Goal: Find specific page/section: Find specific page/section

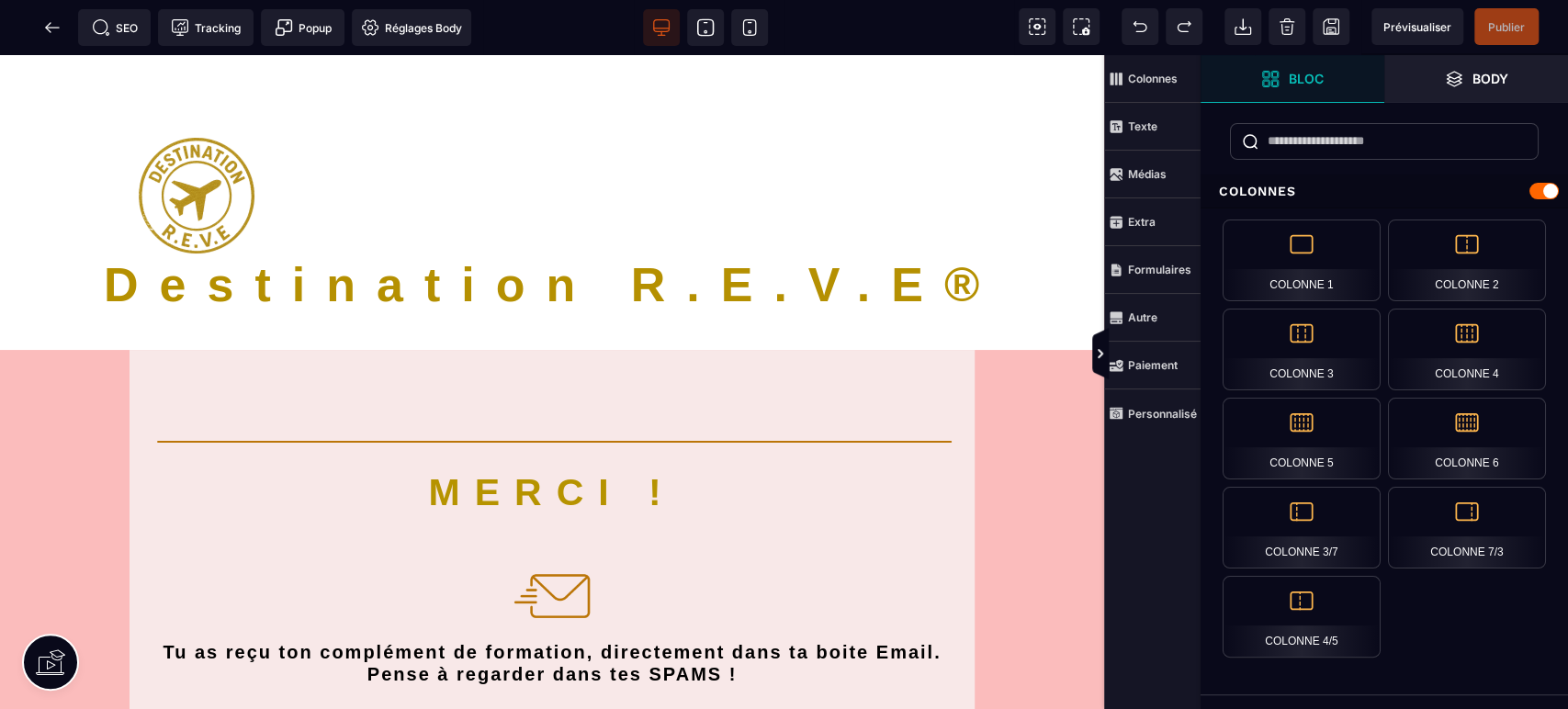
click at [124, 22] on span "SEO" at bounding box center [114, 28] width 46 height 19
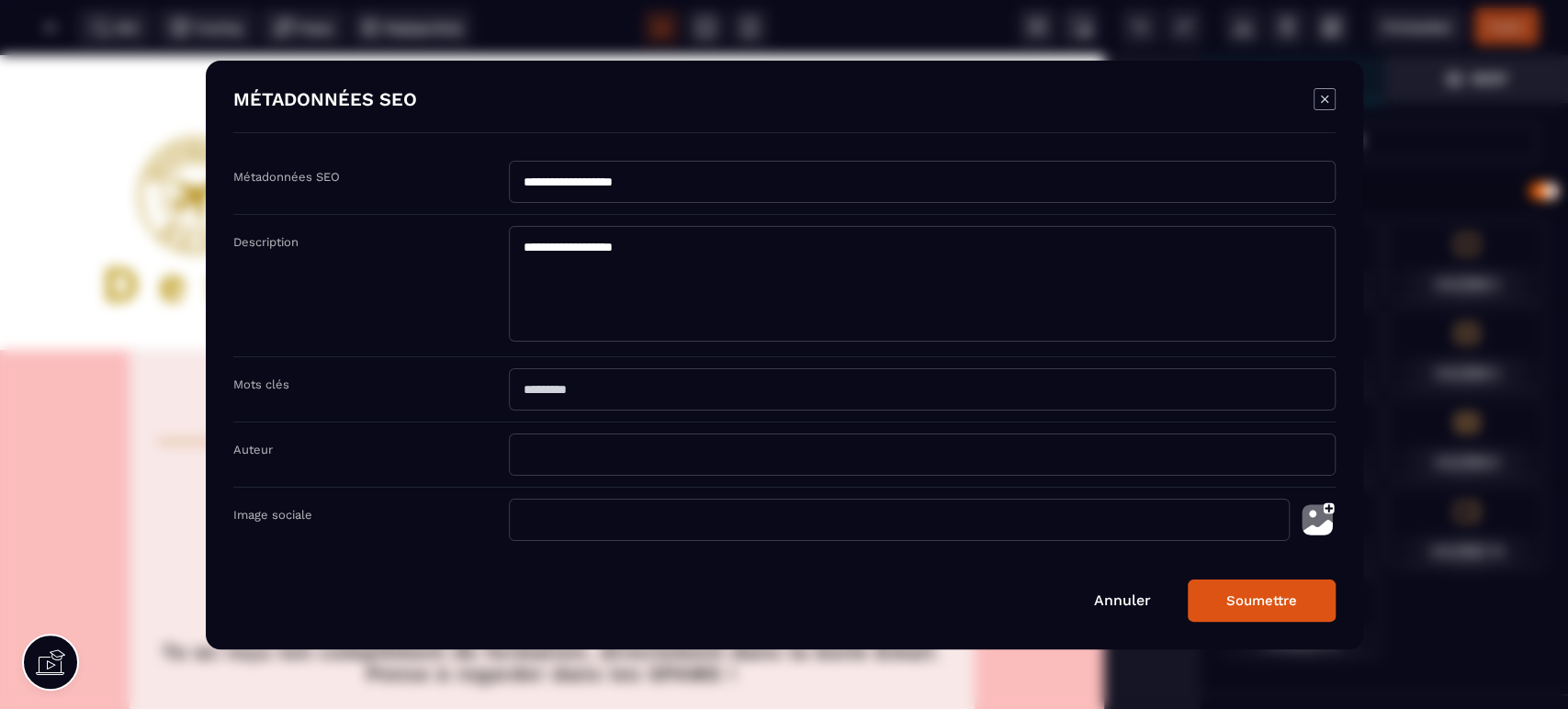
click at [1122, 597] on link "Annuler" at bounding box center [1122, 600] width 57 height 18
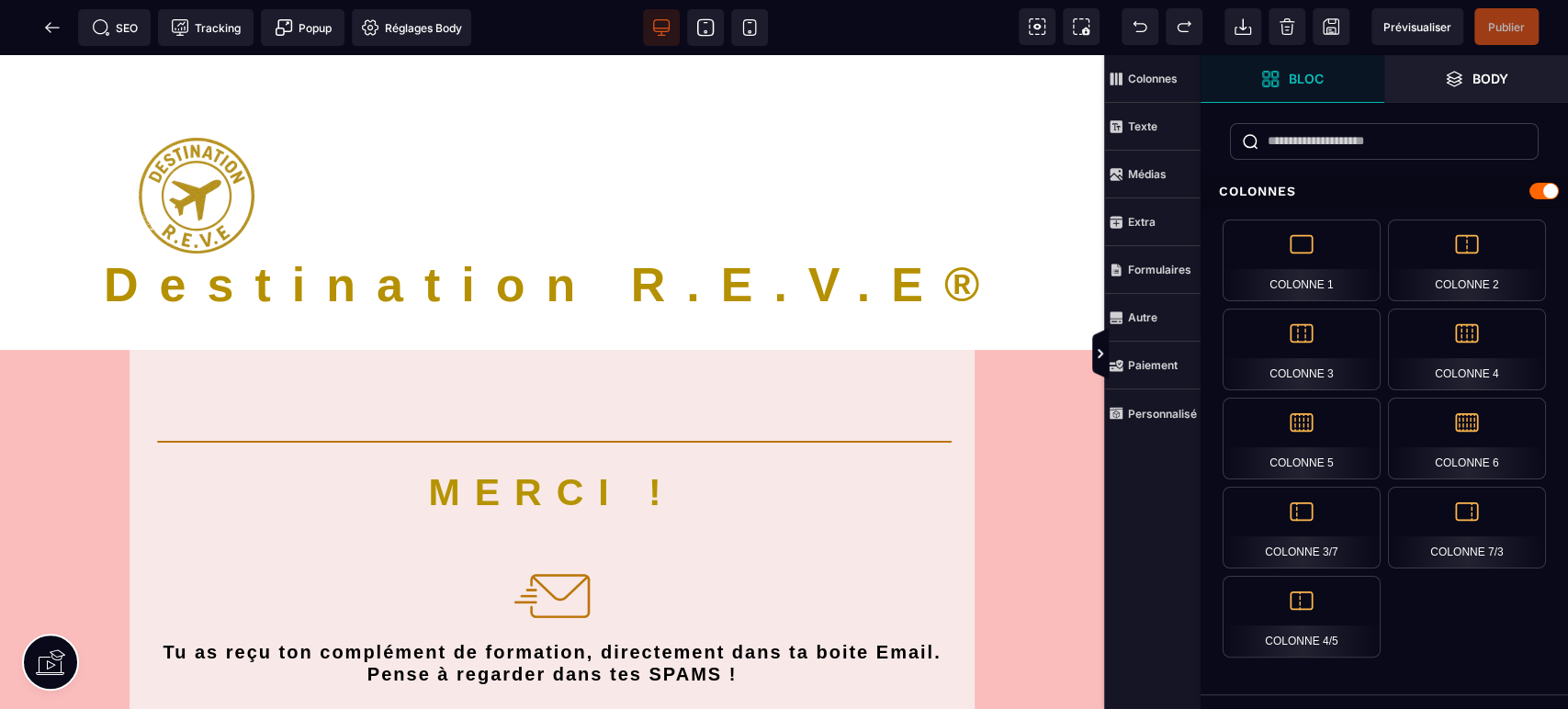
click at [34, 20] on span at bounding box center [51, 27] width 36 height 36
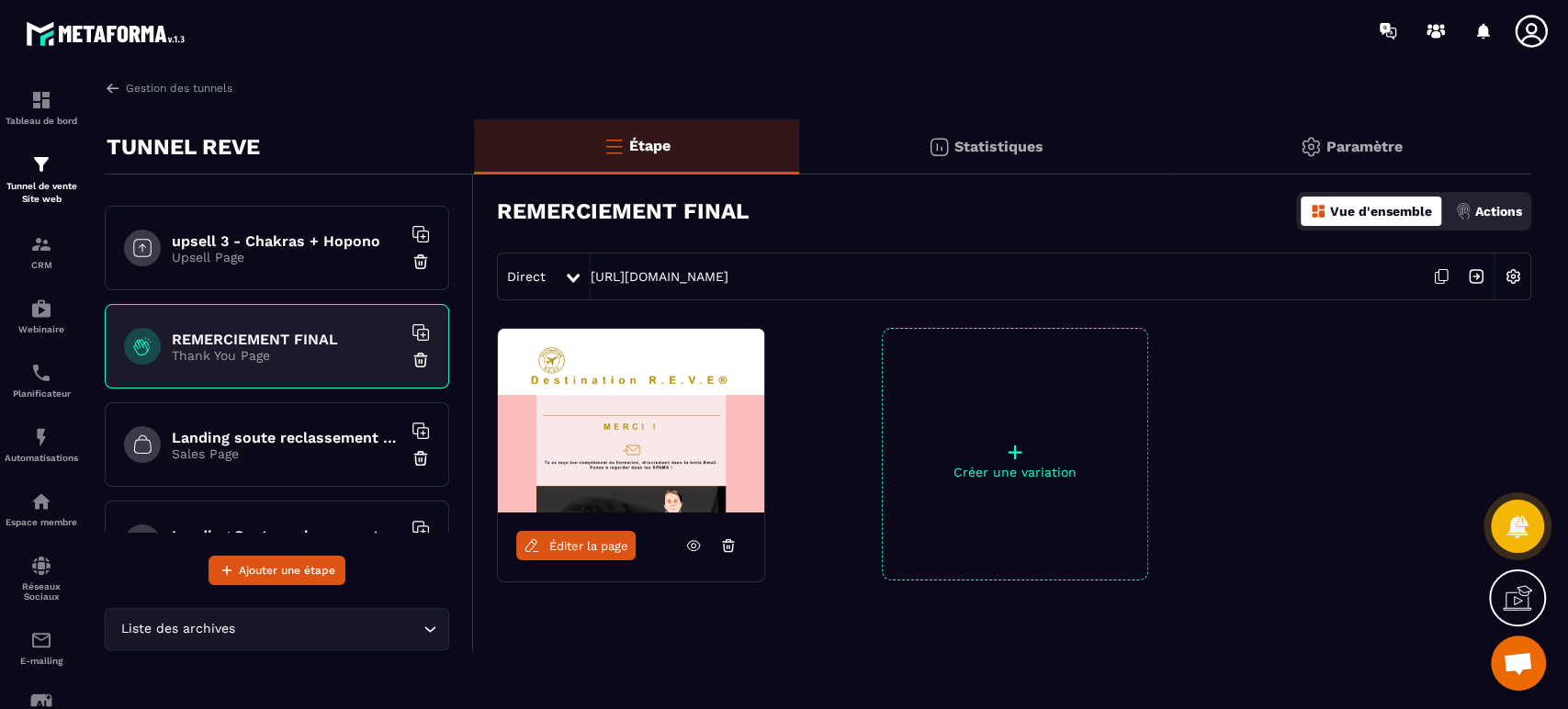
scroll to position [1020, 0]
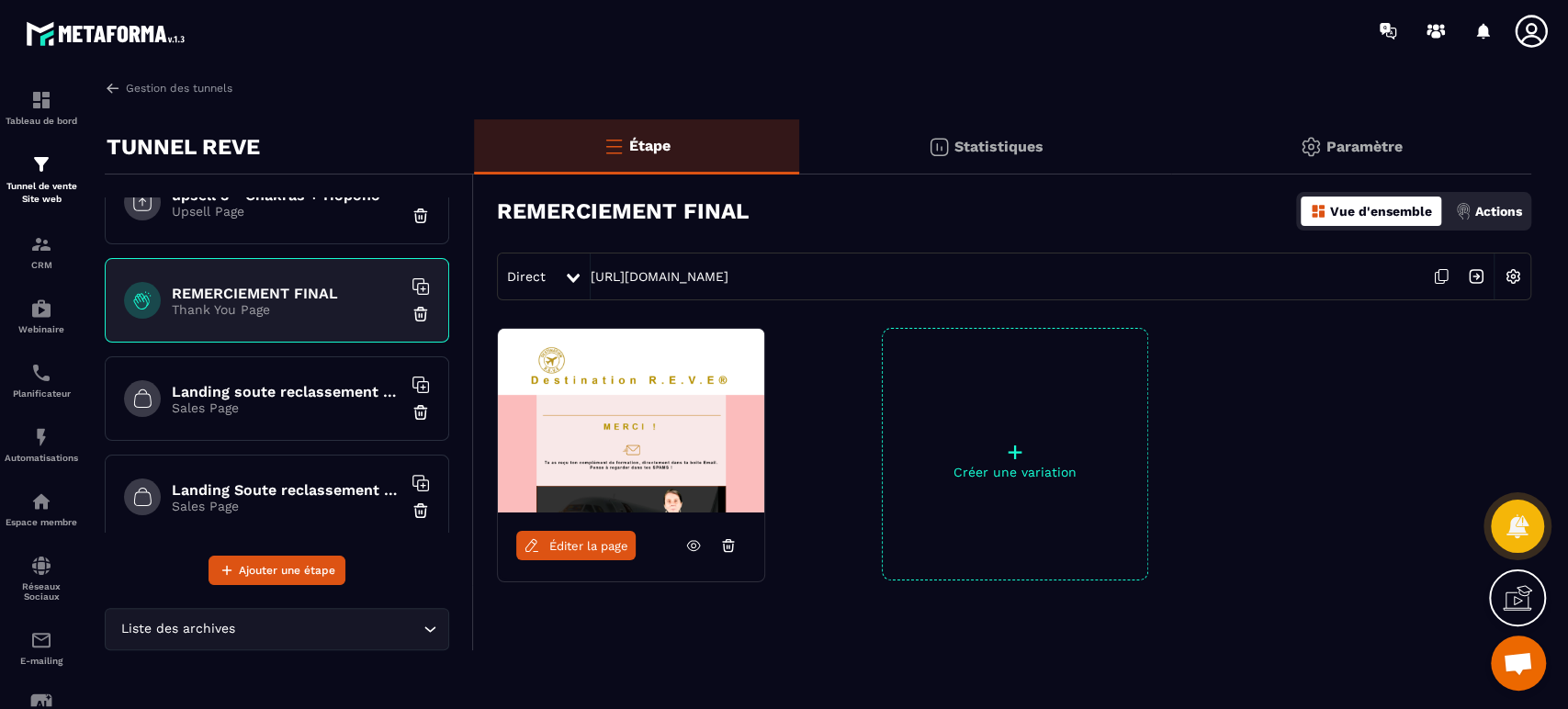
click at [310, 389] on h6 "Landing soute reclassement choix" at bounding box center [287, 392] width 230 height 18
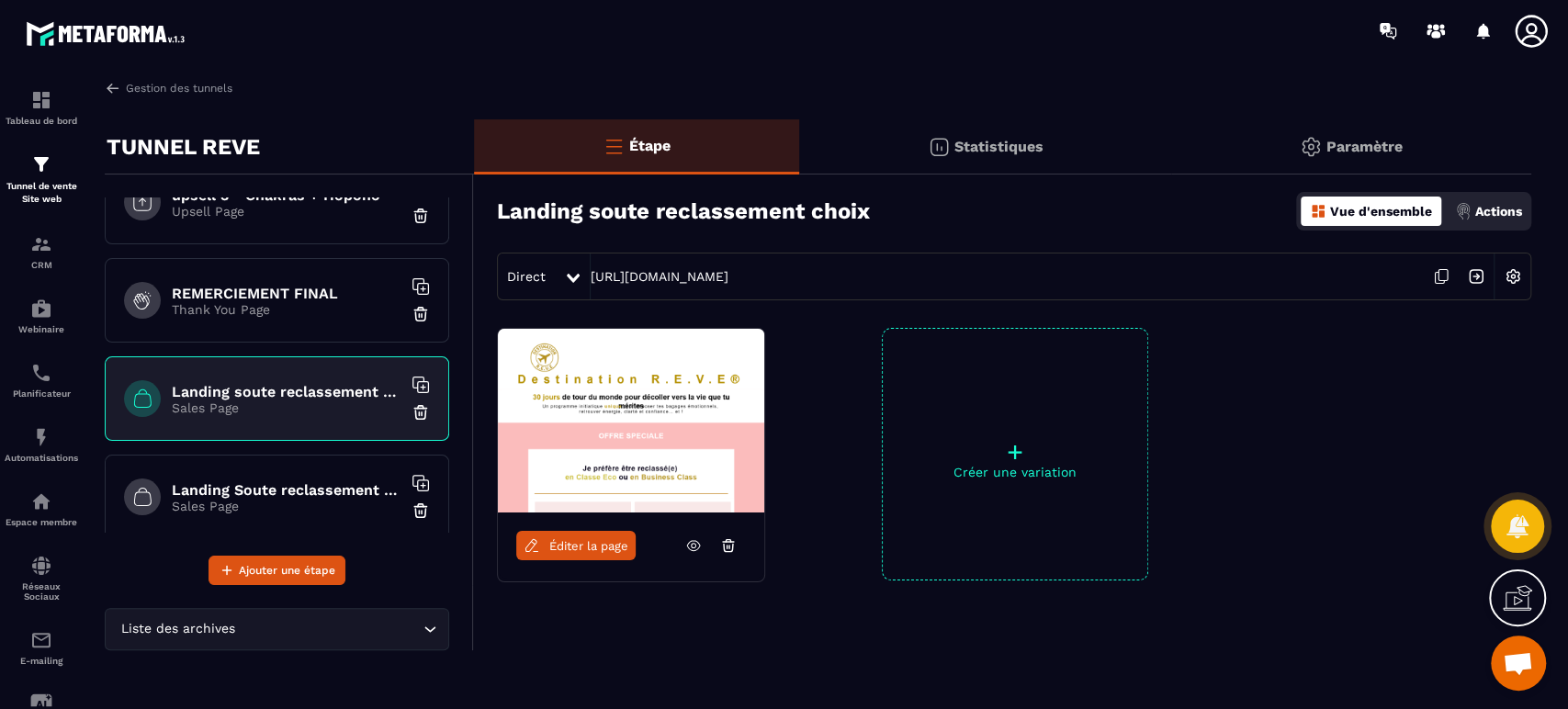
click at [574, 550] on span "Éditer la page" at bounding box center [588, 546] width 79 height 14
